Goal: Use online tool/utility: Utilize a website feature to perform a specific function

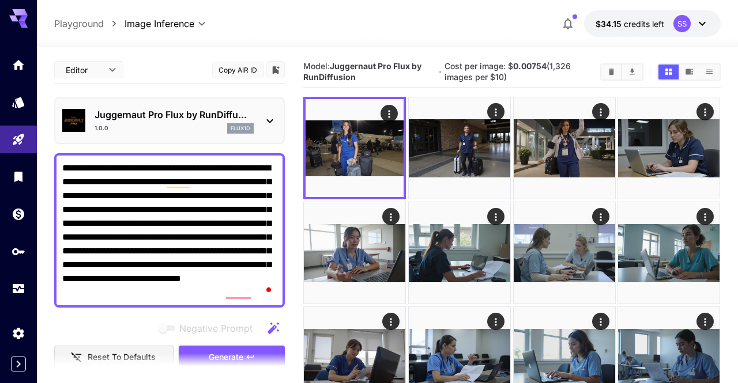
click at [189, 220] on div at bounding box center [369, 191] width 738 height 383
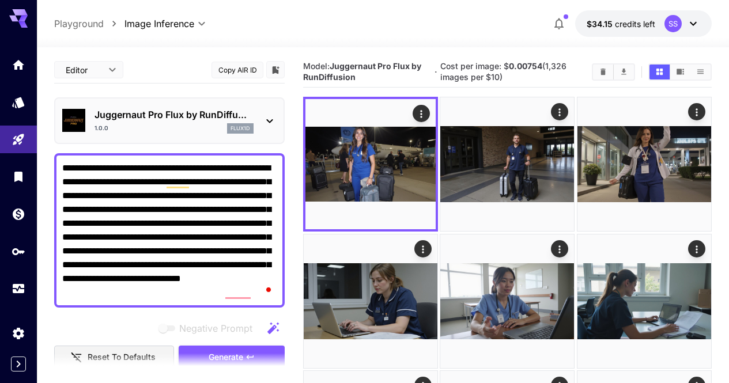
drag, startPoint x: 121, startPoint y: 249, endPoint x: 58, endPoint y: 161, distance: 108.2
click at [58, 161] on div "**********" at bounding box center [169, 230] width 231 height 155
paste textarea "To enrich screen reader interactions, please activate Accessibility in Grammarl…"
click at [606, 71] on icon "Clear Images" at bounding box center [603, 71] width 9 height 9
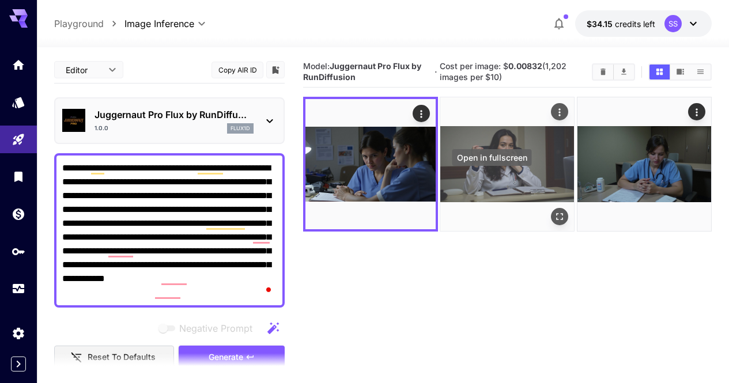
click at [555, 212] on icon "Open in fullscreen" at bounding box center [561, 218] width 12 height 12
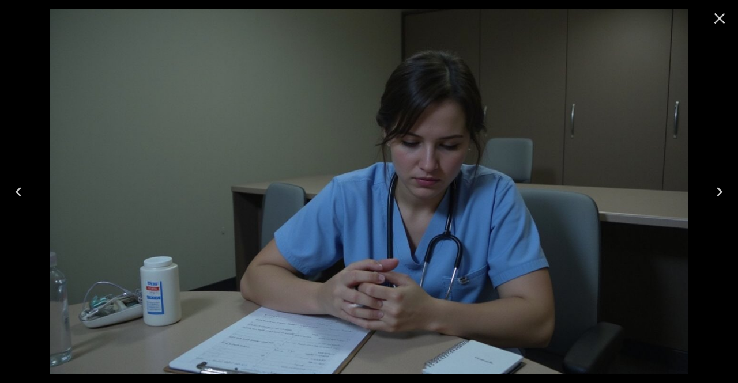
click at [718, 21] on icon "Close" at bounding box center [719, 18] width 18 height 18
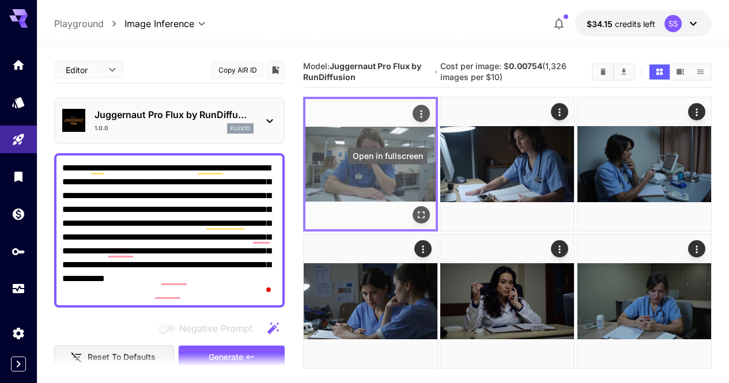
click at [416, 210] on icon "Open in fullscreen" at bounding box center [422, 216] width 12 height 12
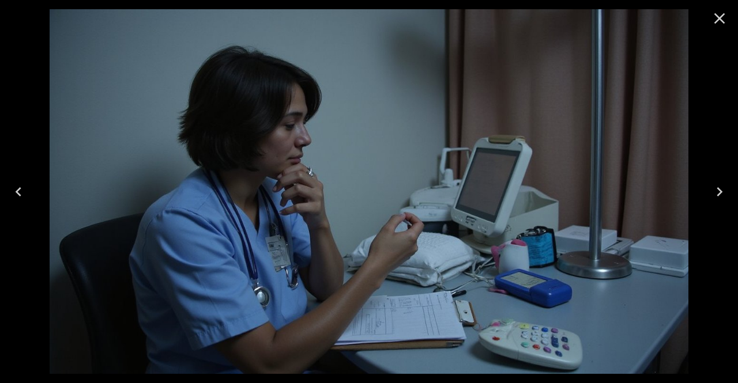
click at [721, 13] on icon "Close" at bounding box center [719, 18] width 18 height 18
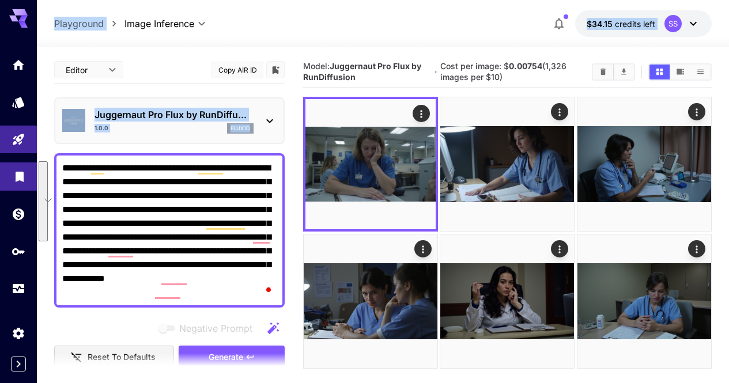
click at [36, 167] on div "**********" at bounding box center [364, 237] width 729 height 475
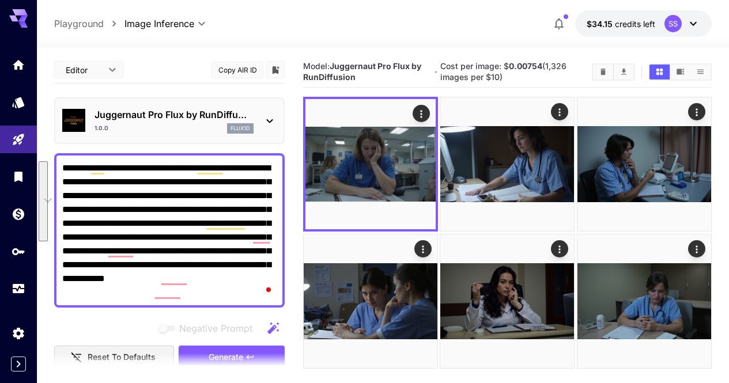
drag, startPoint x: 251, startPoint y: 240, endPoint x: 62, endPoint y: 167, distance: 202.3
click at [62, 167] on textarea "**********" at bounding box center [169, 230] width 214 height 138
paste textarea "To enrich screen reader interactions, please activate Accessibility in Grammarl…"
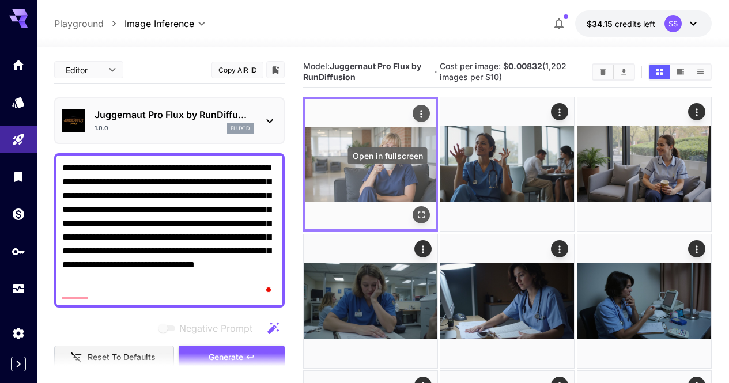
click at [416, 210] on icon "Open in fullscreen" at bounding box center [422, 216] width 12 height 12
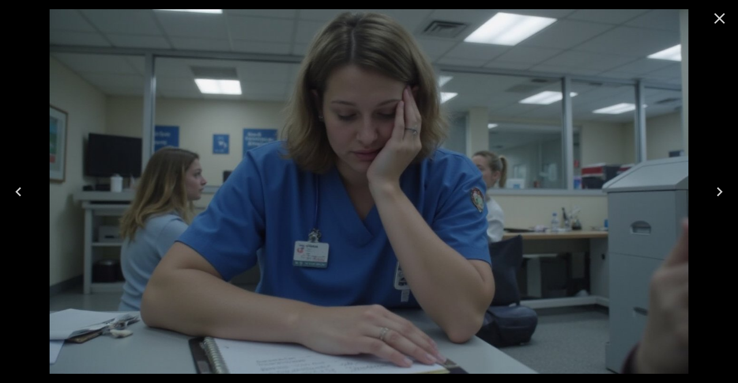
click at [720, 25] on icon "Close" at bounding box center [719, 18] width 18 height 18
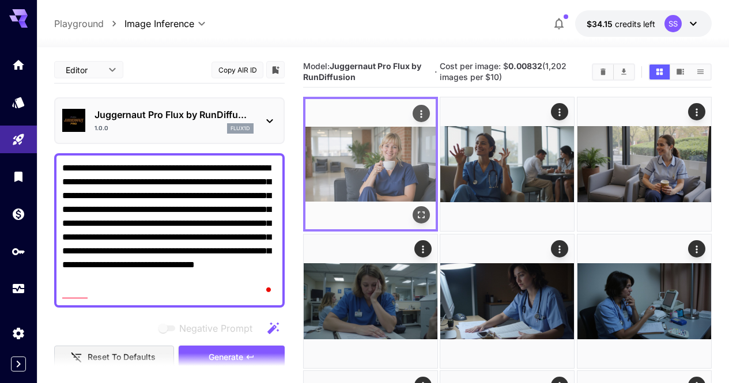
click at [416, 119] on icon "Actions" at bounding box center [422, 114] width 12 height 12
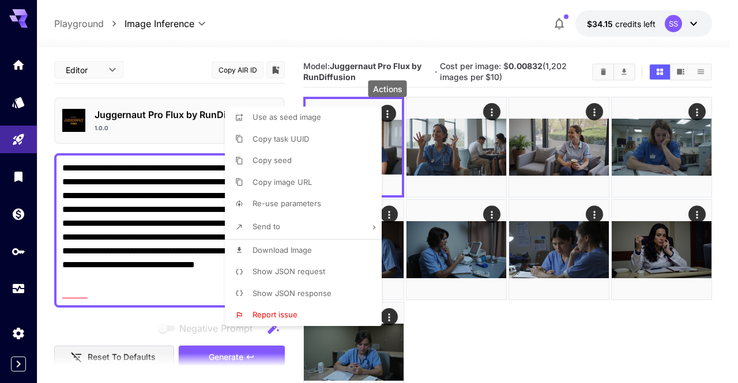
click at [279, 253] on span "Download Image" at bounding box center [282, 250] width 59 height 9
click at [437, 45] on div at bounding box center [369, 191] width 738 height 383
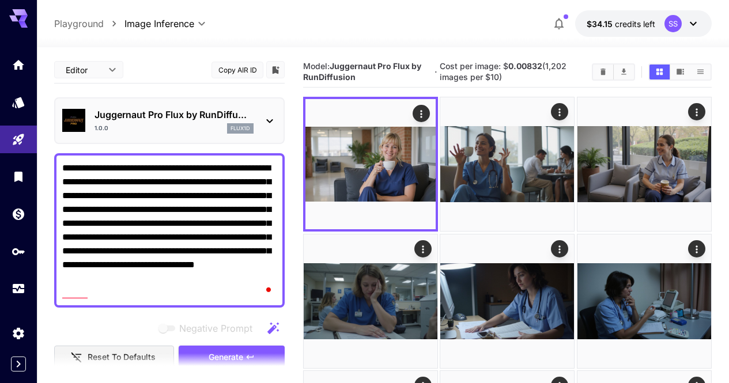
click at [628, 317] on div at bounding box center [507, 301] width 409 height 409
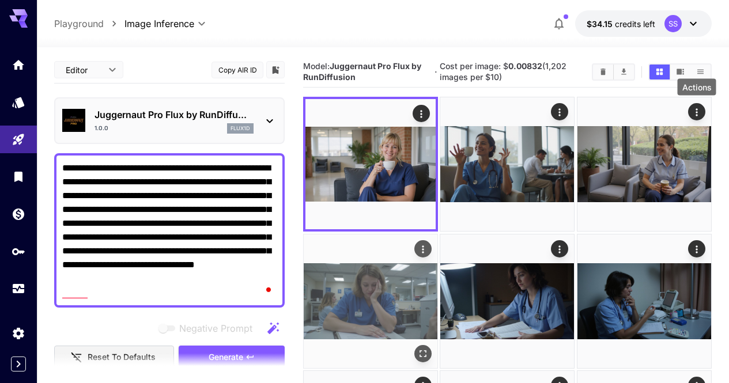
click at [424, 246] on icon "Actions" at bounding box center [424, 249] width 2 height 7
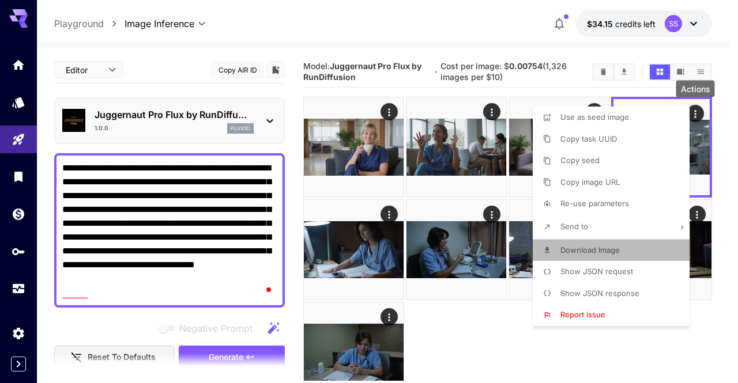
click at [611, 246] on span "Download Image" at bounding box center [589, 250] width 59 height 9
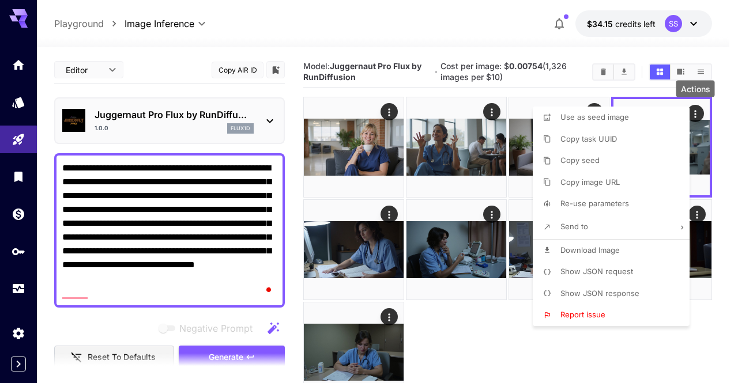
click at [503, 321] on div at bounding box center [369, 191] width 738 height 383
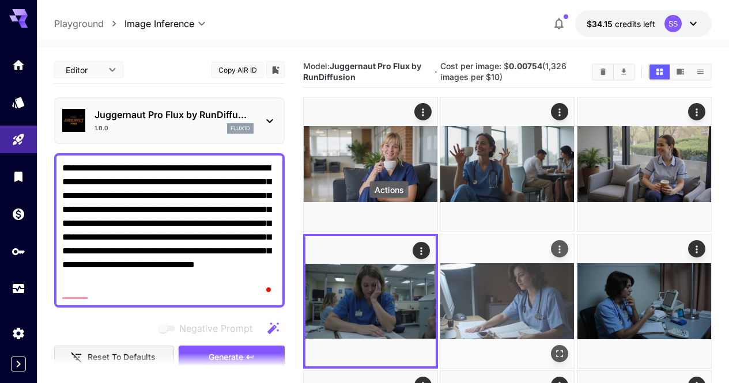
click at [555, 243] on icon "Actions" at bounding box center [561, 249] width 12 height 12
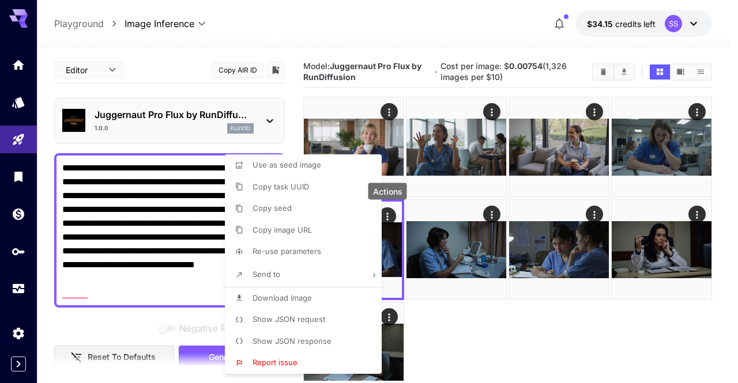
click at [328, 293] on li "Download Image" at bounding box center [307, 299] width 164 height 22
drag, startPoint x: 570, startPoint y: 355, endPoint x: 574, endPoint y: 344, distance: 12.0
click at [570, 355] on div at bounding box center [369, 191] width 738 height 383
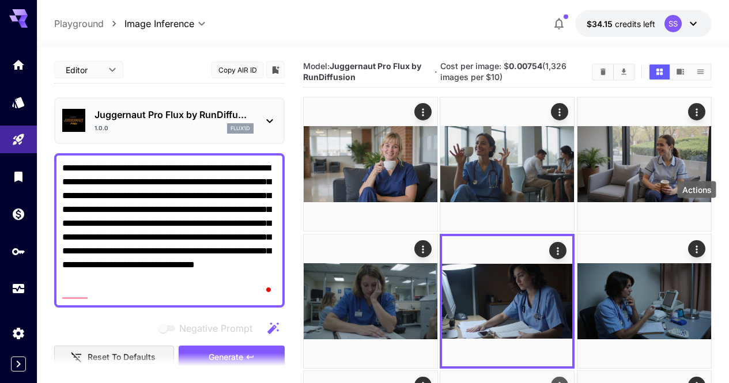
click at [566, 381] on icon "Actions" at bounding box center [561, 387] width 12 height 12
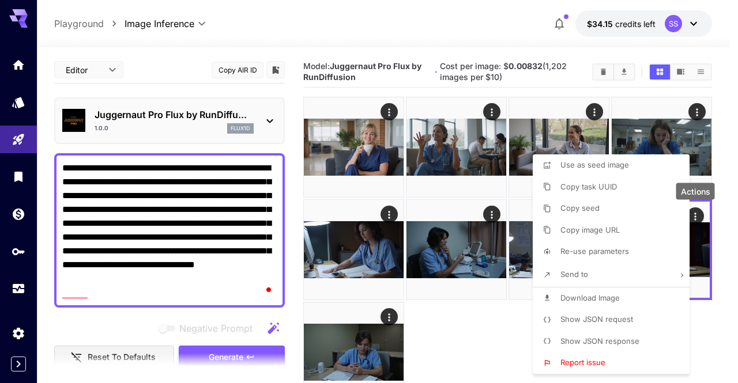
click at [613, 291] on li "Download Image" at bounding box center [615, 299] width 164 height 22
click at [693, 308] on div at bounding box center [369, 191] width 738 height 383
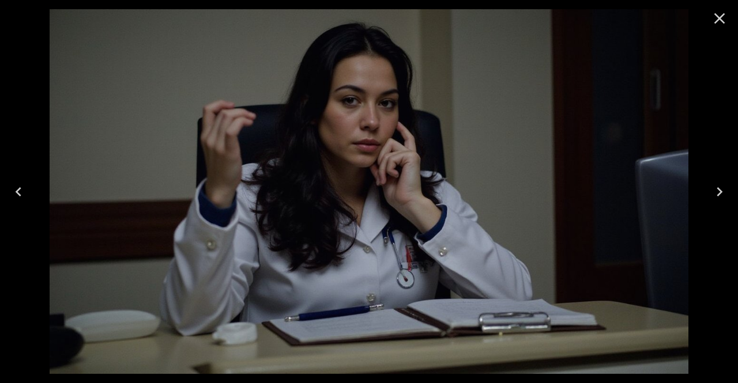
click at [719, 30] on button "Close" at bounding box center [720, 19] width 28 height 28
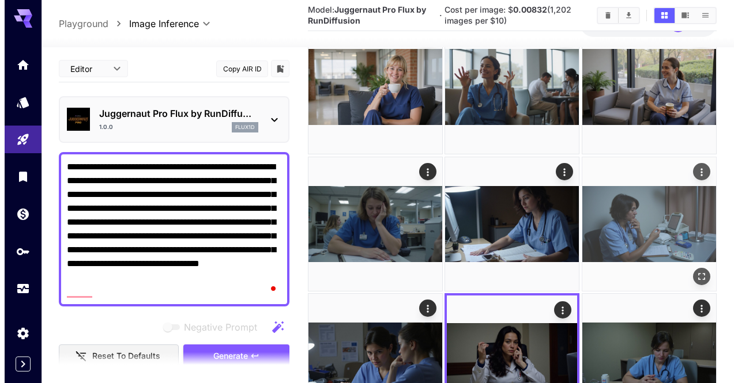
scroll to position [91, 0]
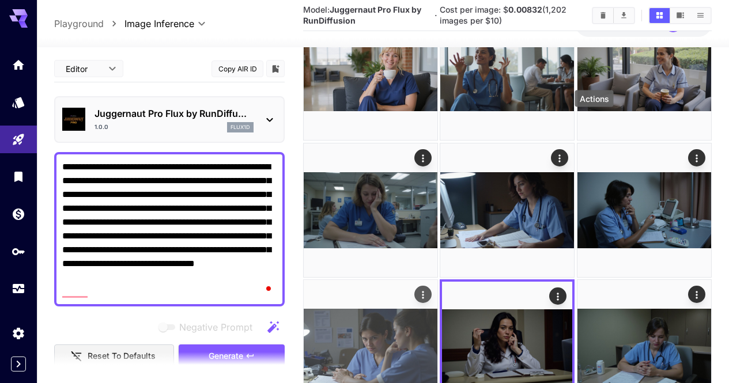
click at [429, 289] on icon "Actions" at bounding box center [423, 295] width 12 height 12
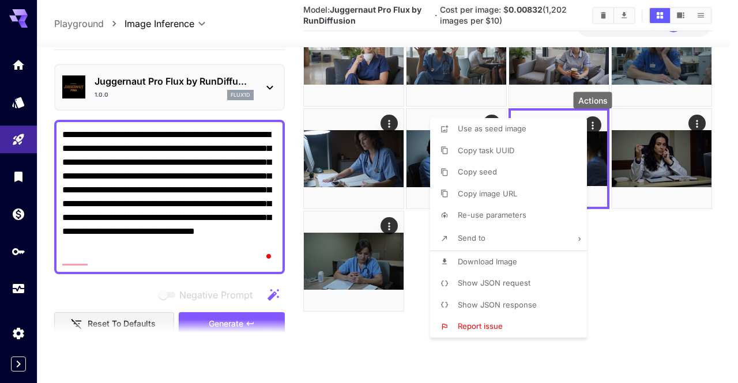
click at [504, 281] on span "Show JSON request" at bounding box center [494, 282] width 73 height 9
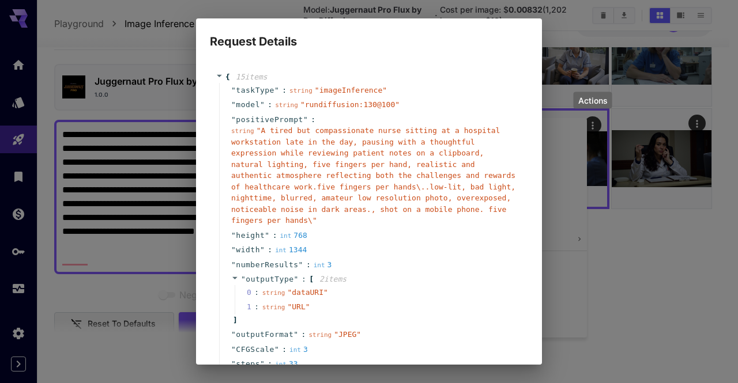
click at [589, 255] on div "Request Details { 15 item s " taskType " : string " imageInference " " model " …" at bounding box center [369, 191] width 738 height 383
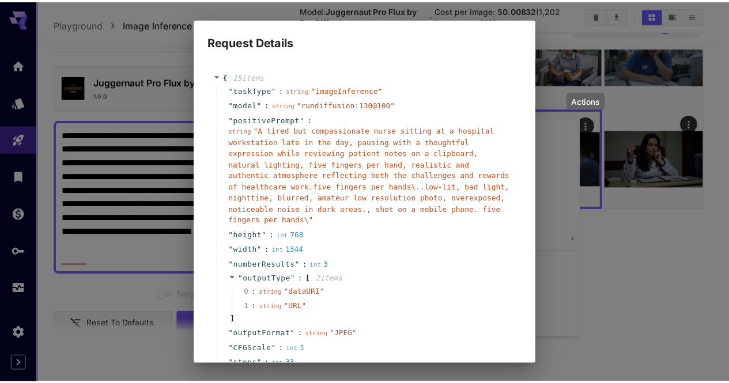
scroll to position [216, 0]
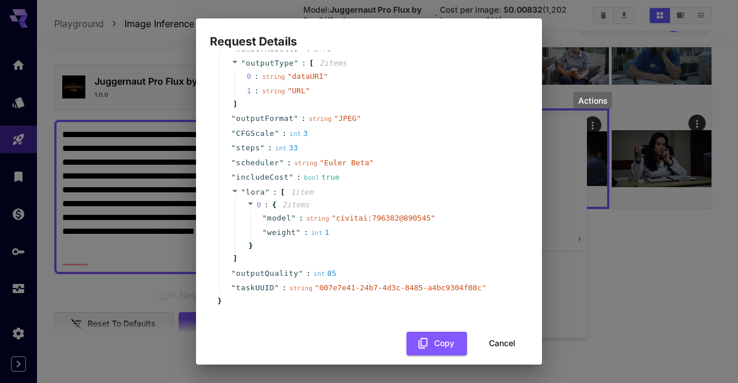
click at [487, 333] on button "Cancel" at bounding box center [502, 344] width 52 height 24
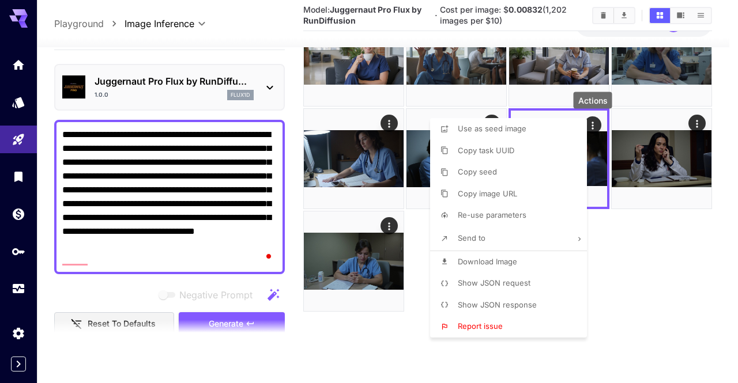
click at [146, 202] on div at bounding box center [369, 191] width 738 height 383
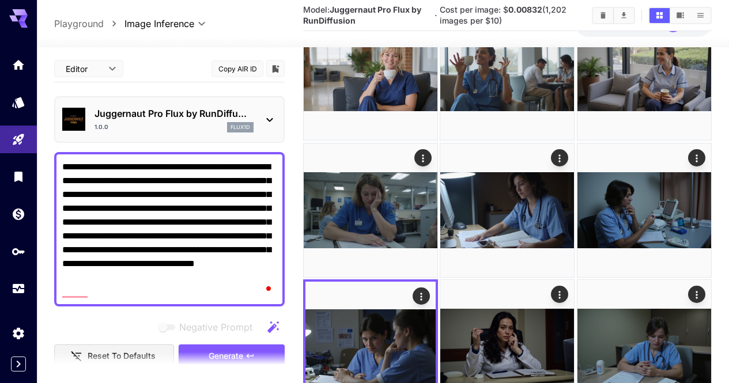
click at [58, 134] on html "**********" at bounding box center [364, 222] width 729 height 627
paste textarea "To enrich screen reader interactions, please activate Accessibility in Grammarl…"
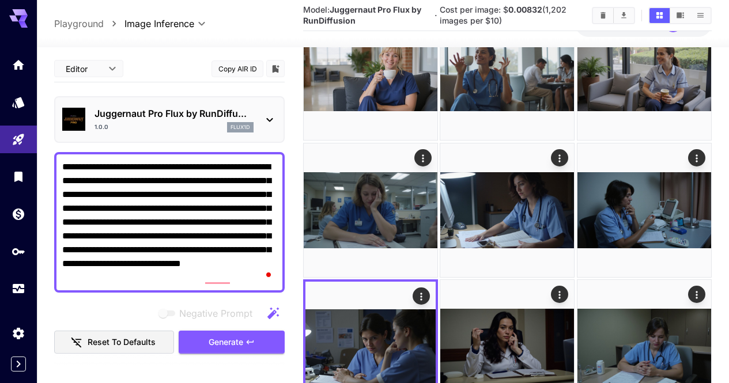
click at [90, 163] on textarea "**********" at bounding box center [169, 222] width 214 height 125
drag, startPoint x: 96, startPoint y: 134, endPoint x: 70, endPoint y: 135, distance: 26.0
click at [70, 160] on textarea "**********" at bounding box center [169, 222] width 214 height 125
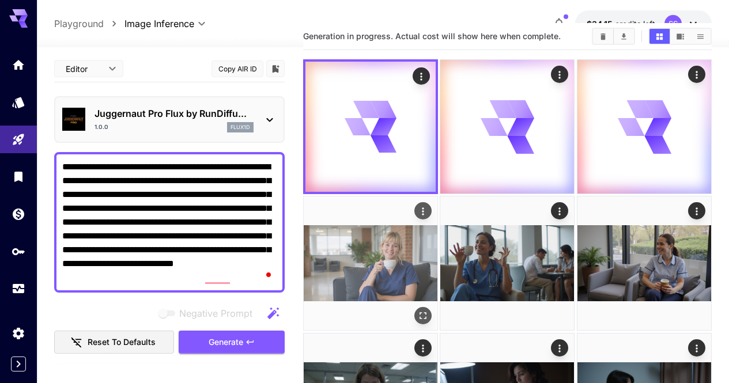
scroll to position [0, 0]
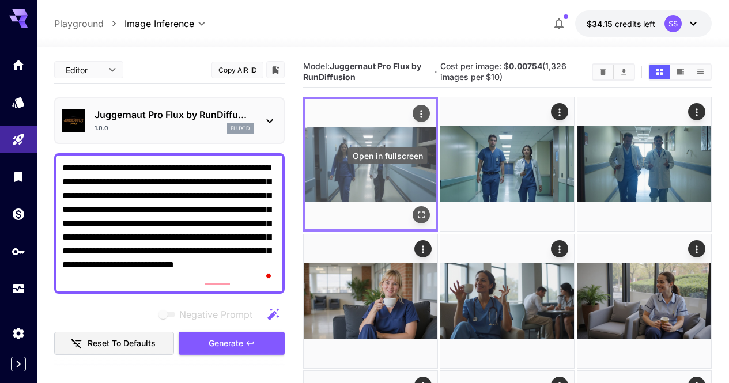
click at [416, 210] on icon "Open in fullscreen" at bounding box center [422, 216] width 12 height 12
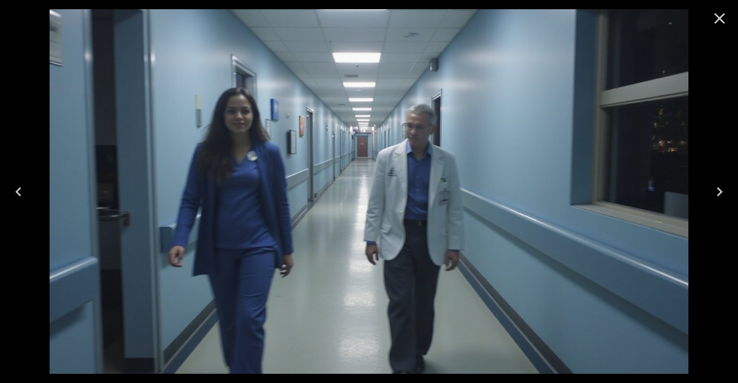
click at [729, 22] on button "Close" at bounding box center [720, 19] width 28 height 28
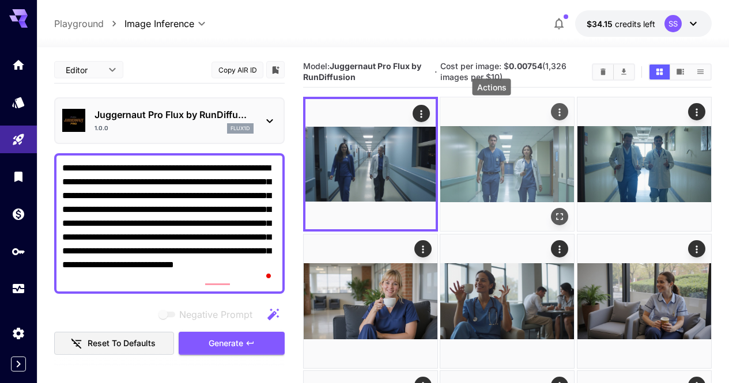
click at [555, 115] on icon "Actions" at bounding box center [561, 113] width 12 height 12
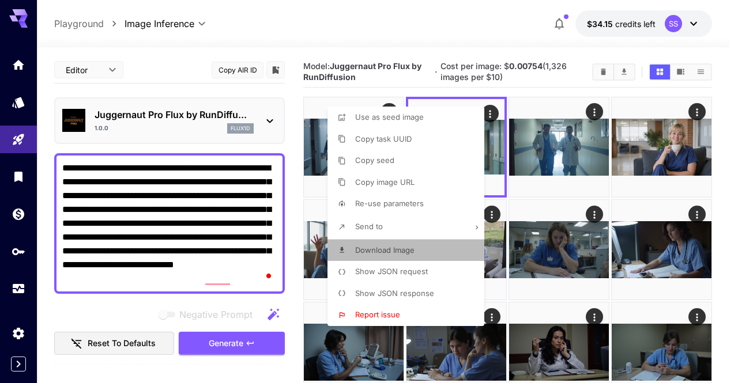
click at [412, 254] on span "Download Image" at bounding box center [384, 250] width 59 height 9
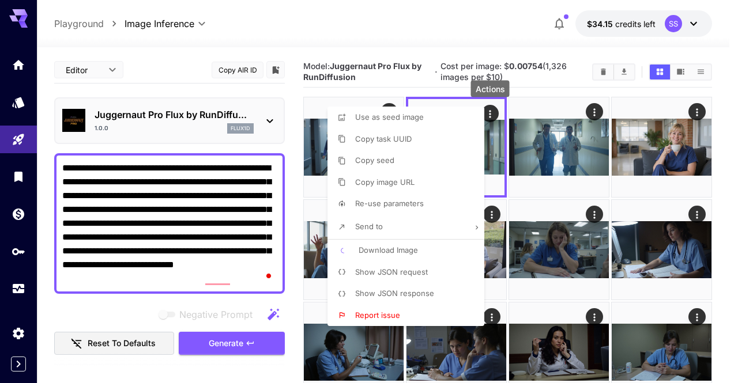
drag, startPoint x: 389, startPoint y: 32, endPoint x: 374, endPoint y: 103, distance: 72.5
click at [389, 32] on div at bounding box center [369, 191] width 738 height 383
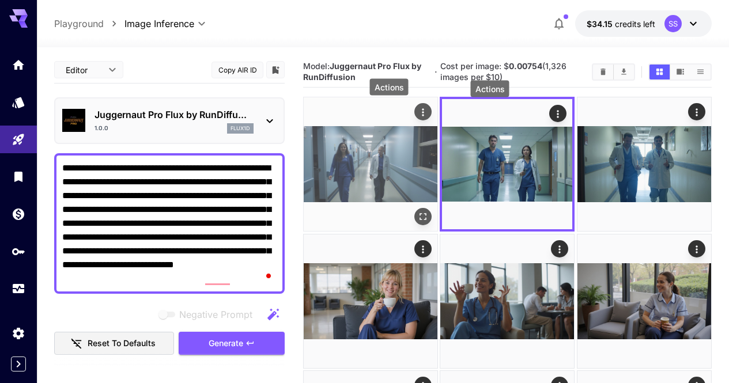
click at [417, 111] on icon "Actions" at bounding box center [423, 113] width 12 height 12
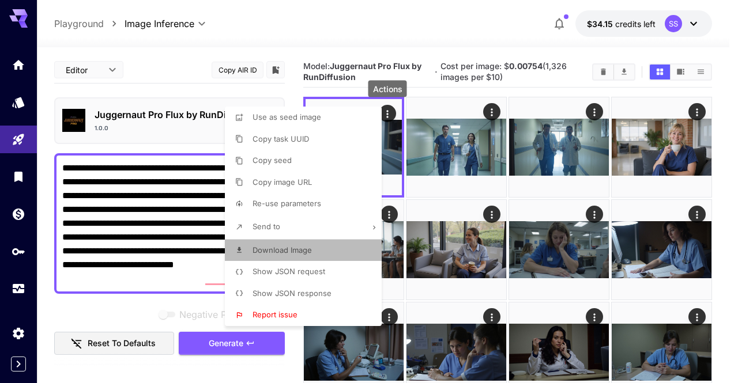
click at [338, 247] on li "Download Image" at bounding box center [307, 251] width 164 height 22
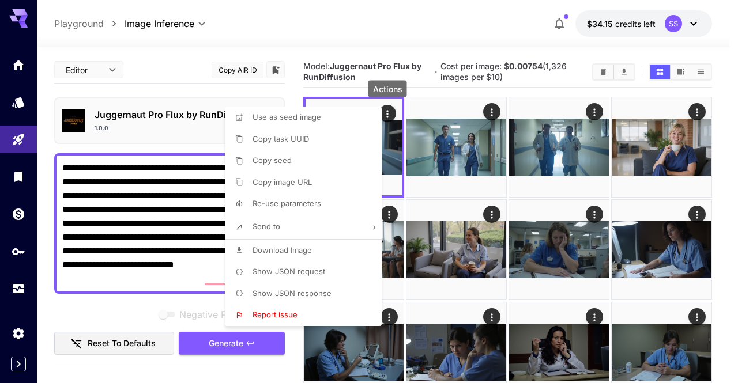
drag, startPoint x: 419, startPoint y: 31, endPoint x: 419, endPoint y: 25, distance: 6.3
click at [419, 31] on div at bounding box center [369, 191] width 738 height 383
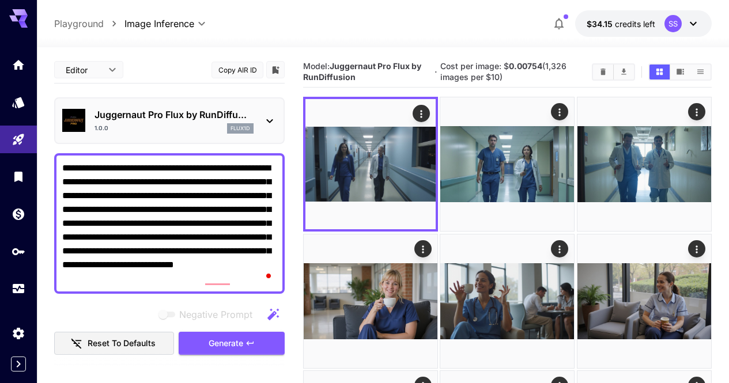
drag, startPoint x: 88, startPoint y: 204, endPoint x: 65, endPoint y: 165, distance: 45.8
click at [65, 165] on textarea "**********" at bounding box center [169, 223] width 214 height 125
click at [597, 71] on button "Clear Images" at bounding box center [603, 72] width 20 height 15
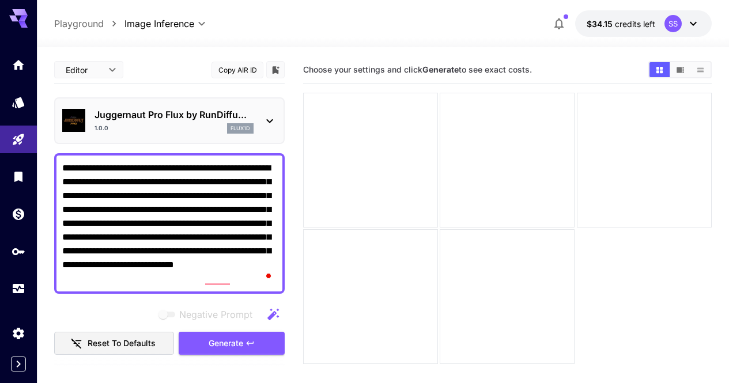
paste textarea "**********"
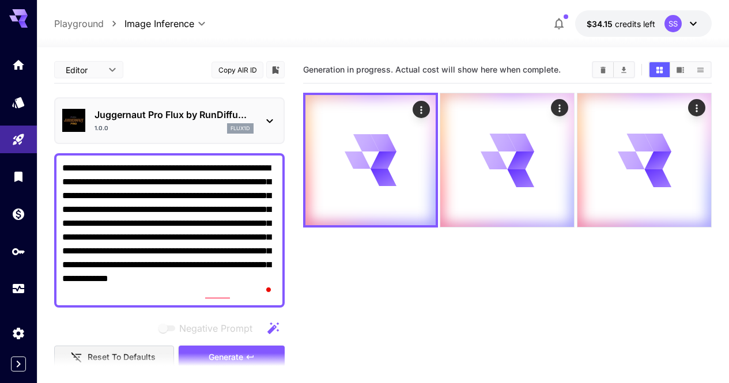
type textarea "**********"
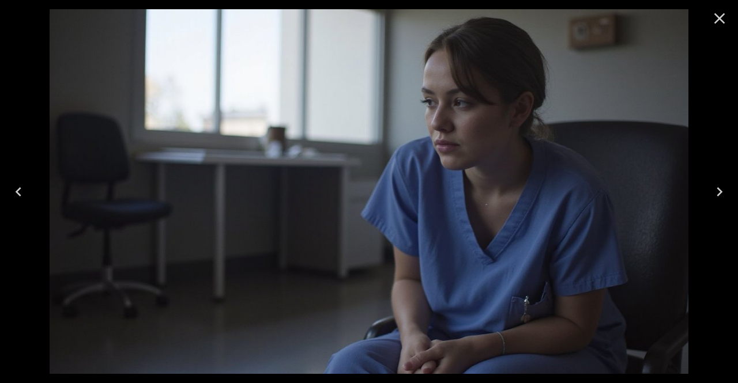
click at [725, 9] on button "Close" at bounding box center [720, 19] width 28 height 28
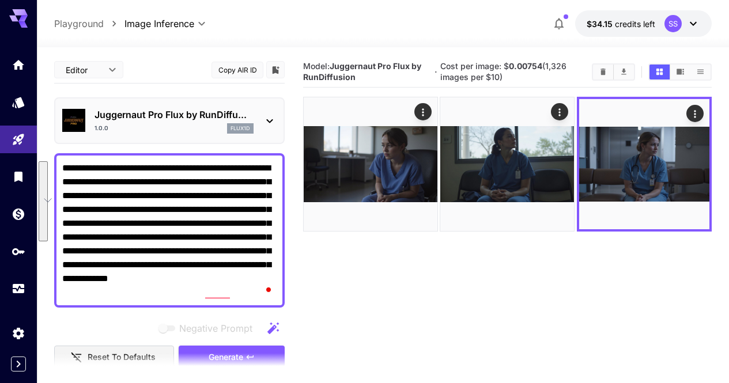
drag, startPoint x: 112, startPoint y: 251, endPoint x: 59, endPoint y: 173, distance: 95.0
click at [59, 173] on div "**********" at bounding box center [169, 230] width 231 height 155
paste textarea "*****"
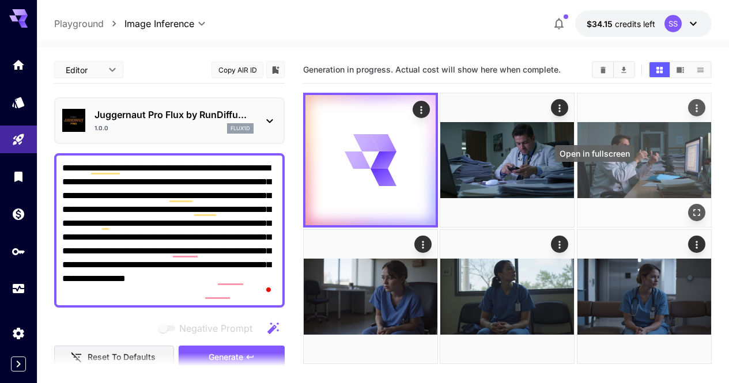
click at [691, 207] on icon "Open in fullscreen" at bounding box center [697, 213] width 12 height 12
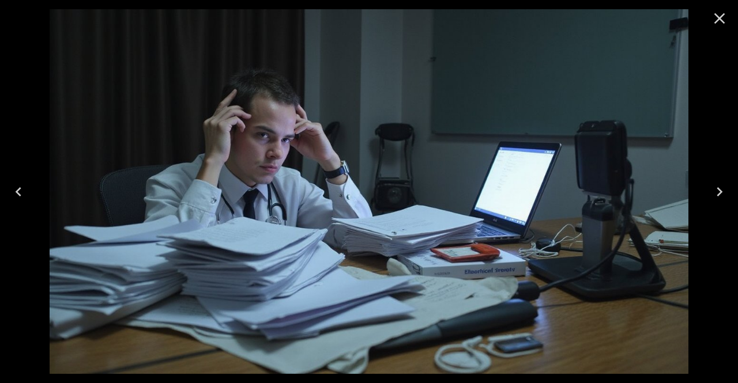
click at [728, 16] on button "Close" at bounding box center [720, 19] width 28 height 28
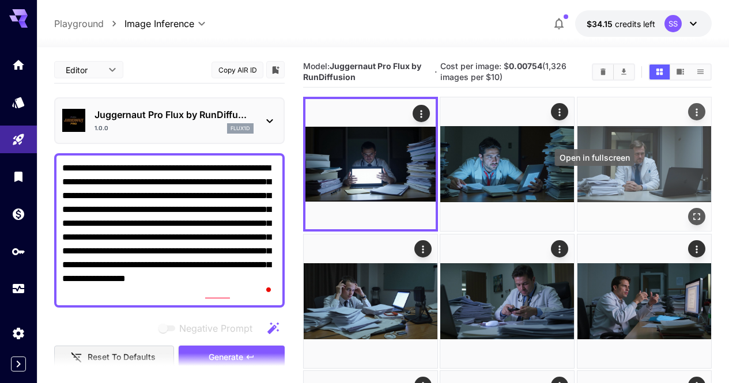
click at [691, 212] on icon "Open in fullscreen" at bounding box center [697, 218] width 12 height 12
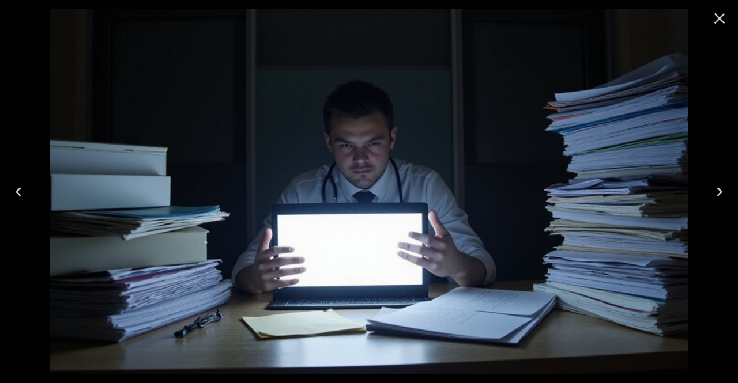
click at [717, 20] on icon "Close" at bounding box center [719, 18] width 11 height 11
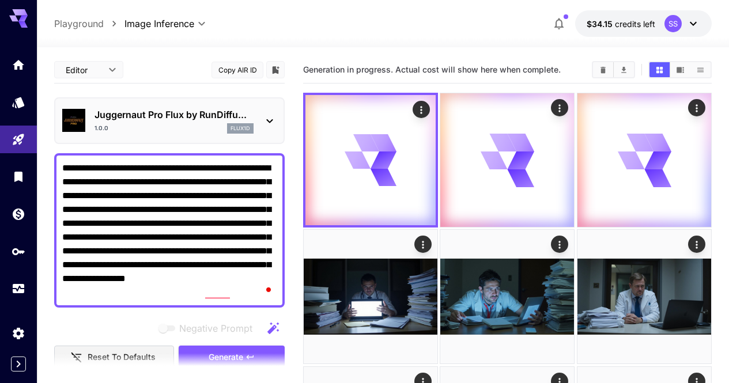
drag, startPoint x: 107, startPoint y: 249, endPoint x: 63, endPoint y: 155, distance: 103.2
click at [63, 155] on div "**********" at bounding box center [169, 230] width 231 height 155
paste textarea "To enrich screen reader interactions, please activate Accessibility in Grammarl…"
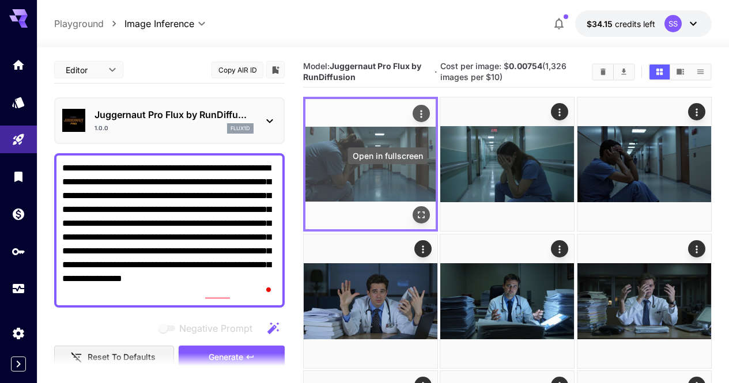
type textarea "**********"
click at [416, 210] on icon "Open in fullscreen" at bounding box center [422, 216] width 12 height 12
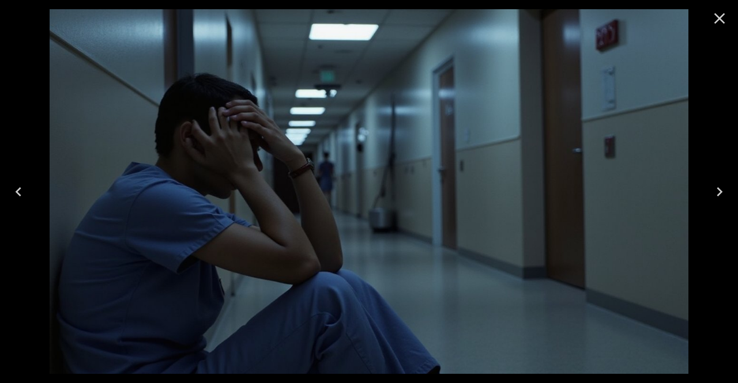
drag, startPoint x: 730, startPoint y: 16, endPoint x: 699, endPoint y: 44, distance: 41.7
click at [729, 17] on button "Close" at bounding box center [720, 19] width 28 height 28
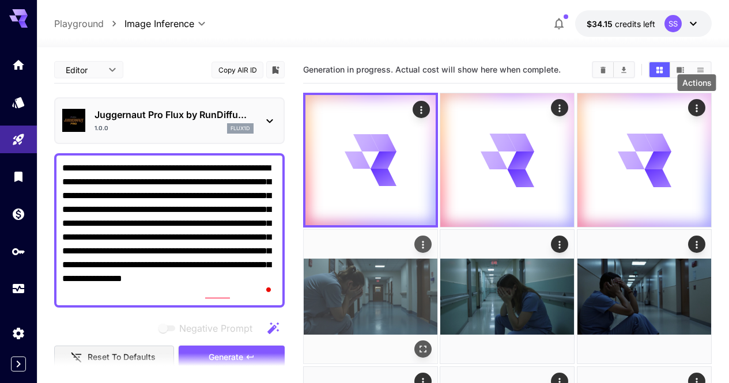
click at [424, 241] on icon "Actions" at bounding box center [424, 244] width 2 height 7
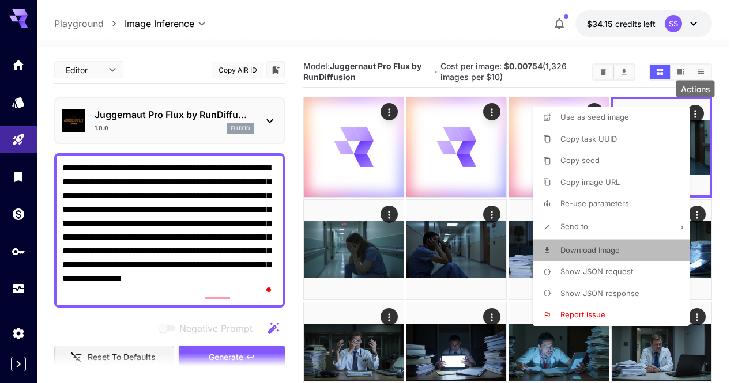
click at [569, 253] on span "Download Image" at bounding box center [589, 250] width 59 height 9
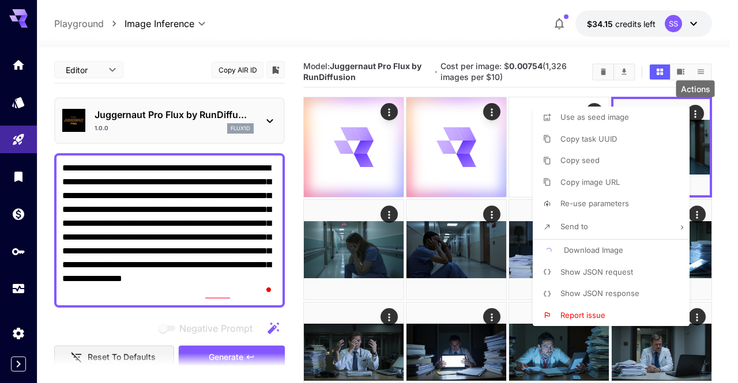
click at [455, 43] on div at bounding box center [369, 191] width 738 height 383
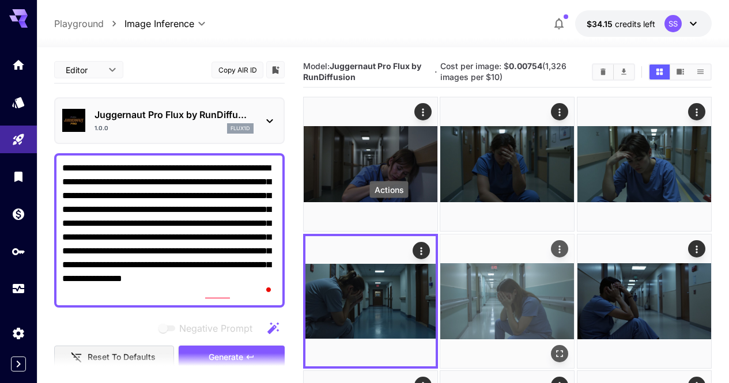
click at [555, 243] on icon "Actions" at bounding box center [561, 249] width 12 height 12
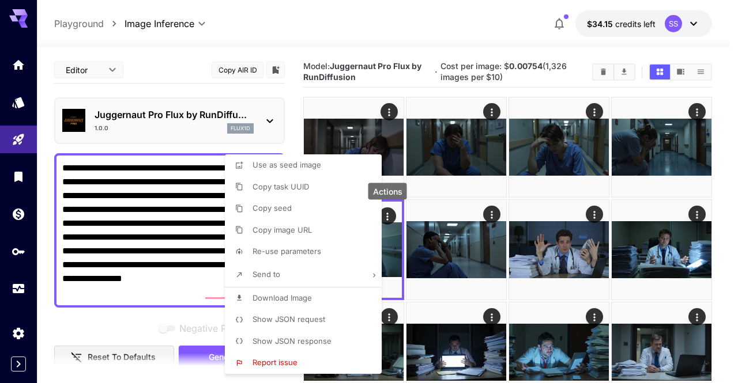
click at [300, 301] on span "Download Image" at bounding box center [282, 297] width 59 height 9
click at [573, 142] on div at bounding box center [369, 191] width 738 height 383
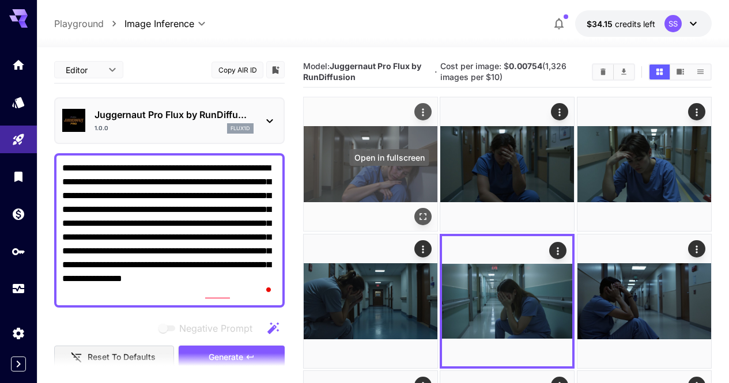
click at [417, 212] on icon "Open in fullscreen" at bounding box center [423, 218] width 12 height 12
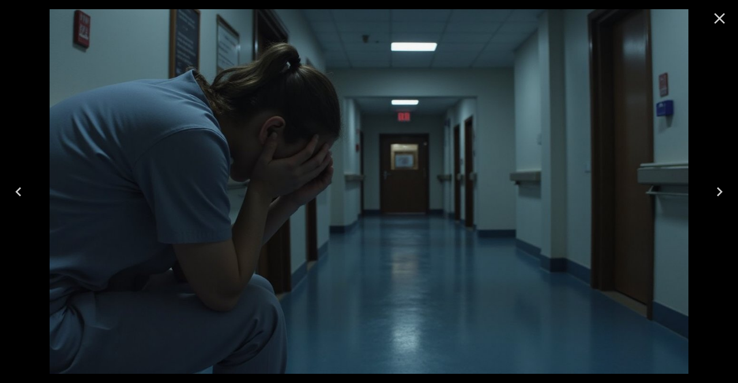
click at [728, 19] on icon "Close" at bounding box center [719, 18] width 18 height 18
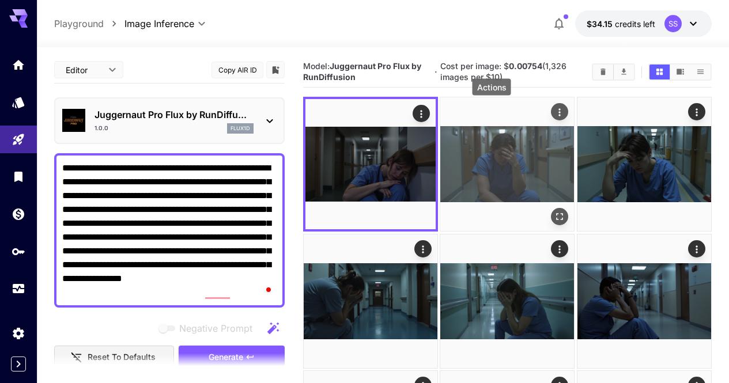
click at [559, 112] on icon "Actions" at bounding box center [560, 111] width 2 height 7
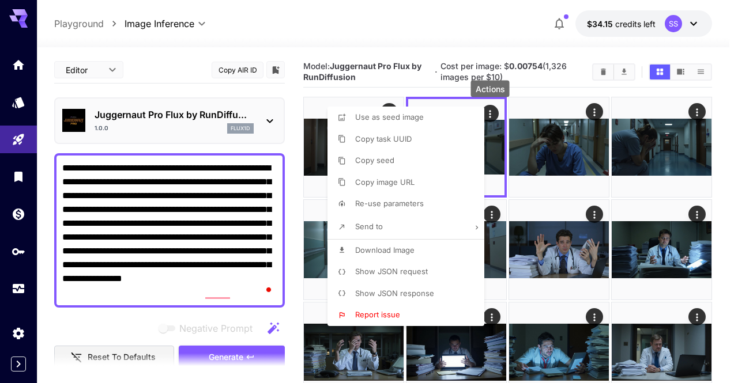
click at [427, 255] on li "Download Image" at bounding box center [409, 251] width 164 height 22
click at [514, 45] on div at bounding box center [369, 191] width 738 height 383
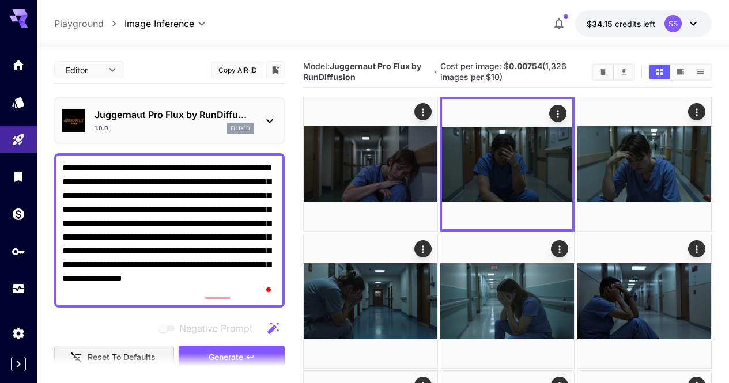
click at [434, 31] on div "**********" at bounding box center [383, 23] width 658 height 27
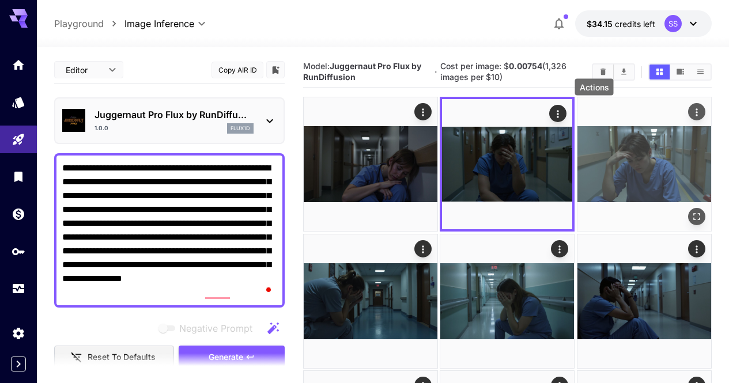
click at [691, 115] on icon "Actions" at bounding box center [697, 113] width 12 height 12
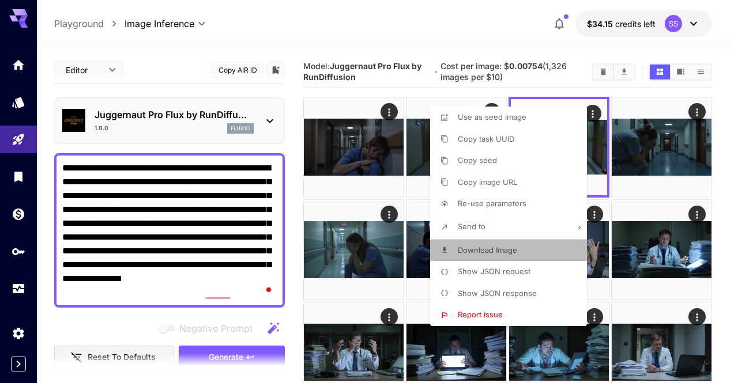
drag, startPoint x: 492, startPoint y: 252, endPoint x: 442, endPoint y: 199, distance: 73.0
click at [491, 252] on span "Download Image" at bounding box center [487, 250] width 59 height 9
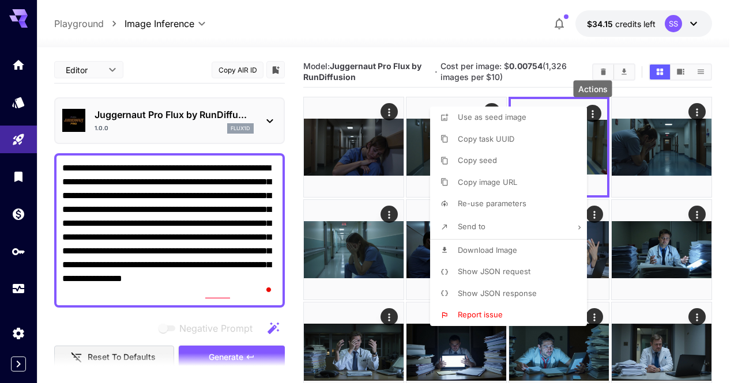
drag, startPoint x: 358, startPoint y: 2, endPoint x: 372, endPoint y: 22, distance: 24.8
click at [358, 2] on div at bounding box center [369, 191] width 738 height 383
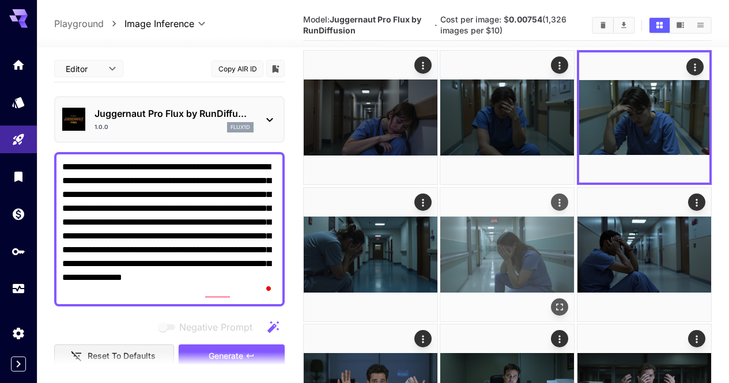
scroll to position [58, 0]
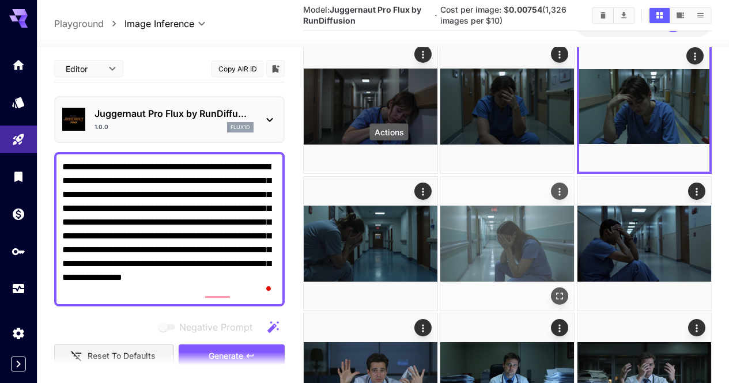
drag, startPoint x: 391, startPoint y: 164, endPoint x: 381, endPoint y: 219, distance: 56.3
click at [552, 183] on button "Actions" at bounding box center [560, 191] width 17 height 17
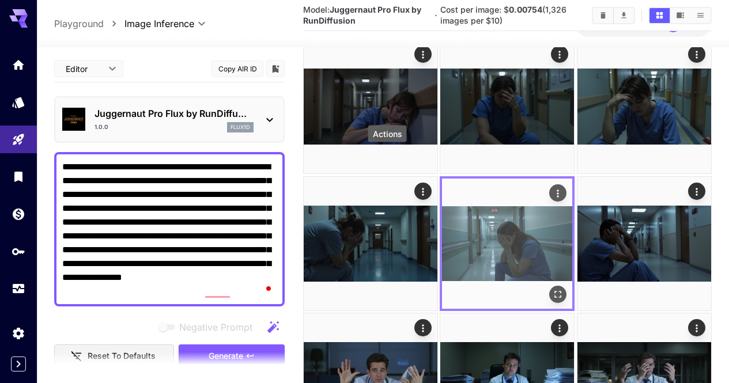
click at [553, 187] on icon "Actions" at bounding box center [559, 193] width 12 height 12
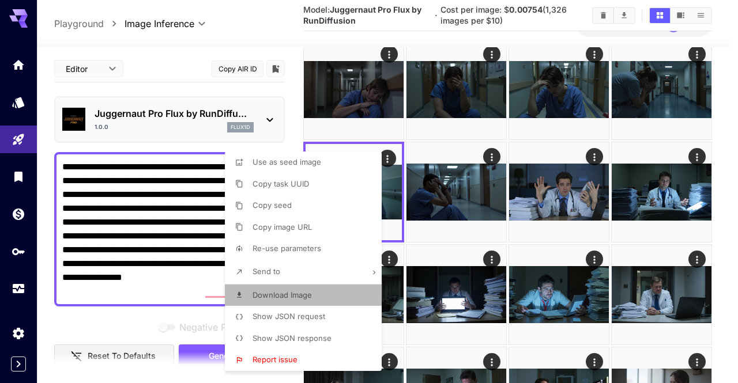
click at [350, 294] on li "Download Image" at bounding box center [307, 296] width 164 height 22
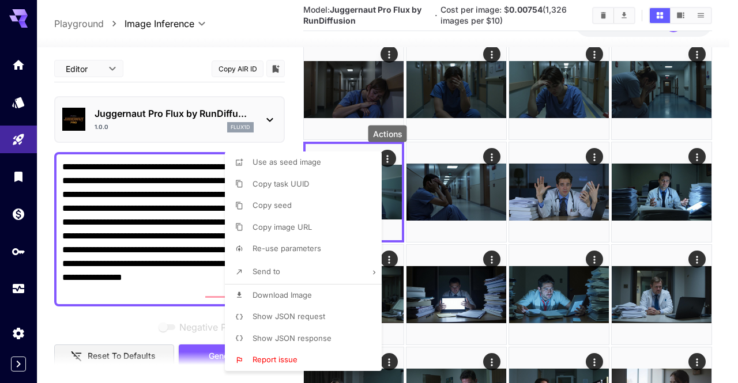
click at [729, 88] on div at bounding box center [369, 191] width 738 height 383
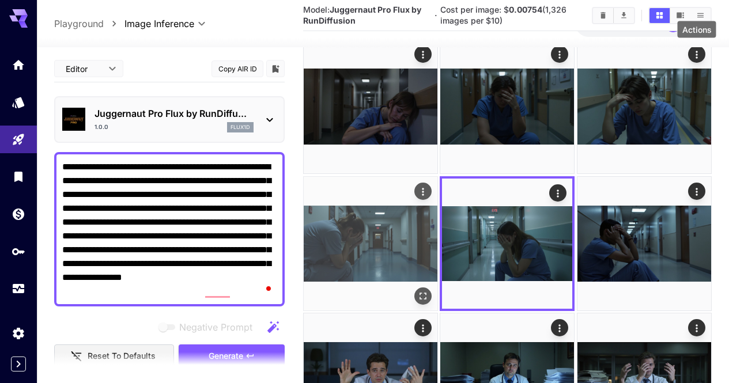
click at [429, 186] on icon "Actions" at bounding box center [423, 192] width 12 height 12
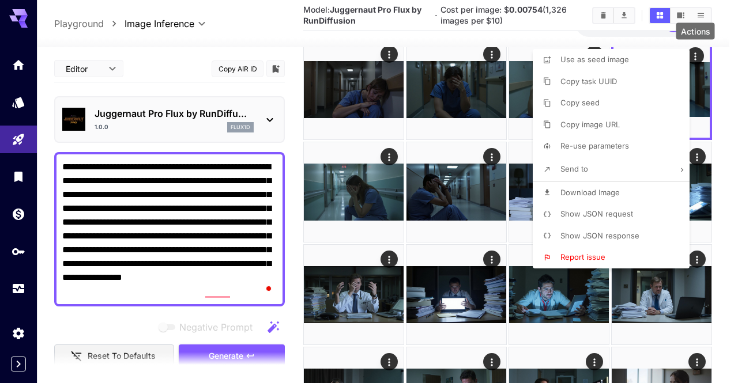
click at [597, 189] on span "Download Image" at bounding box center [589, 192] width 59 height 9
click at [729, 198] on div at bounding box center [369, 191] width 738 height 383
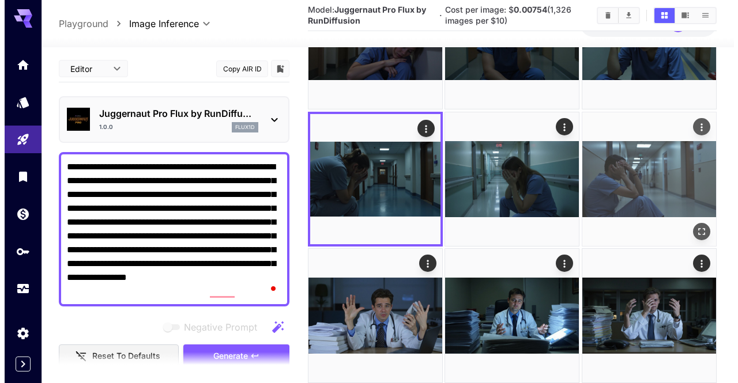
scroll to position [173, 0]
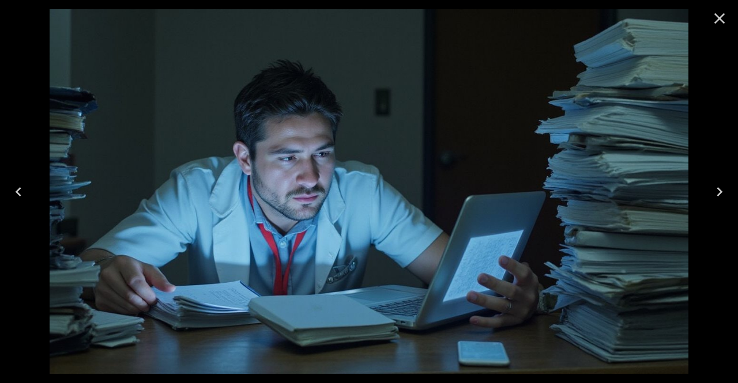
click at [714, 24] on icon "Close" at bounding box center [719, 18] width 18 height 18
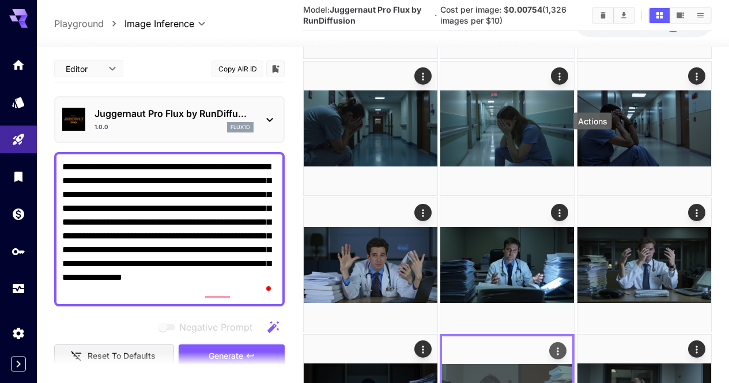
click at [564, 346] on icon "Actions" at bounding box center [559, 352] width 12 height 12
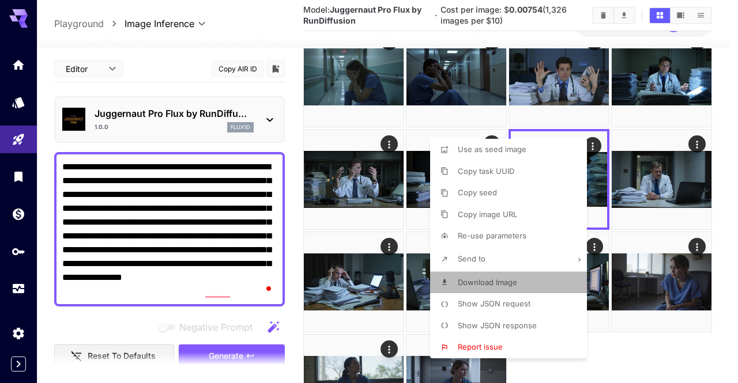
click at [491, 281] on span "Download Image" at bounding box center [487, 282] width 59 height 9
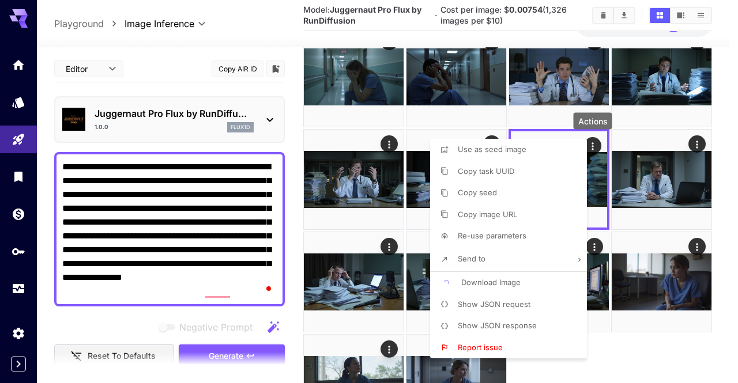
click at [575, 357] on li "Report issue" at bounding box center [512, 348] width 164 height 22
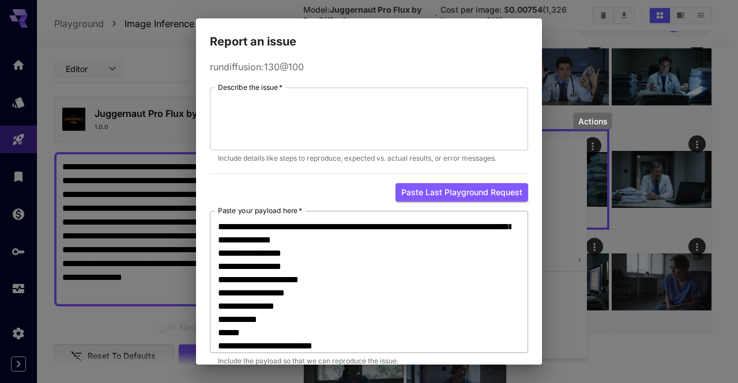
scroll to position [58, 0]
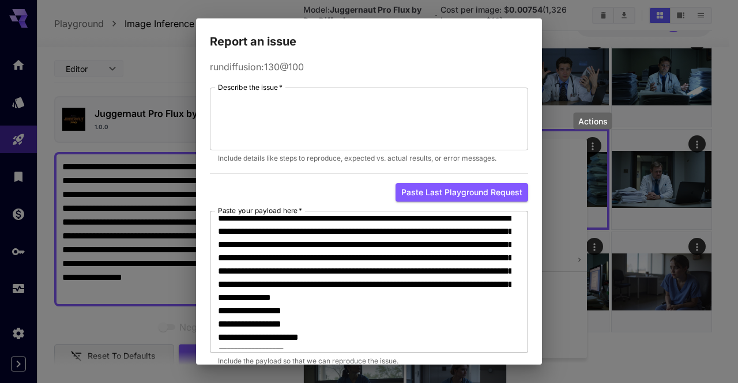
click at [355, 257] on textarea "Paste your payload here   *" at bounding box center [364, 282] width 293 height 133
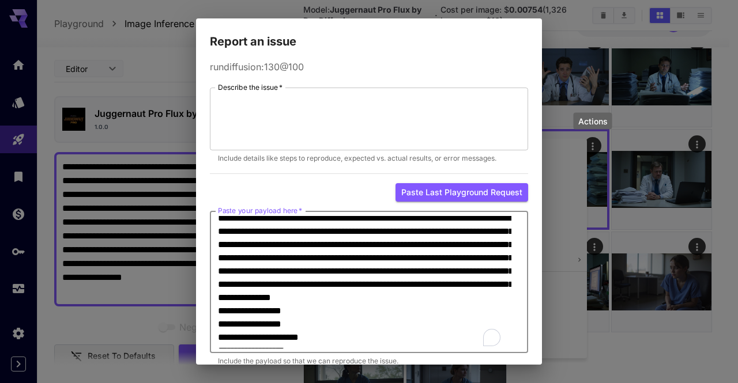
click at [371, 254] on textarea "Paste your payload here   *" at bounding box center [364, 282] width 293 height 133
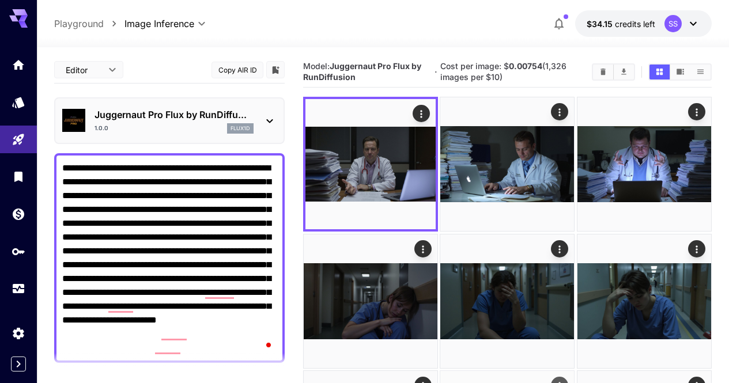
type textarea "**********"
